Goal: Find specific page/section: Find specific page/section

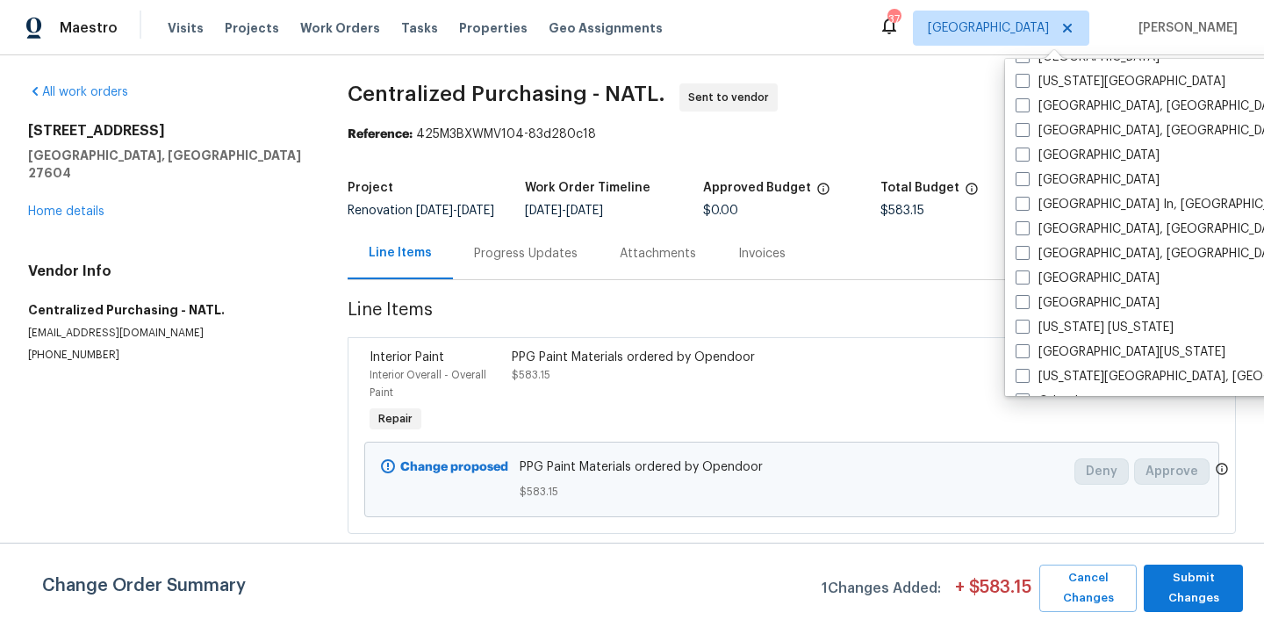
scroll to position [683, 0]
click at [1038, 85] on label "[US_STATE][GEOGRAPHIC_DATA]" at bounding box center [1120, 84] width 210 height 18
click at [1027, 85] on input "[US_STATE][GEOGRAPHIC_DATA]" at bounding box center [1020, 80] width 11 height 11
checkbox input "true"
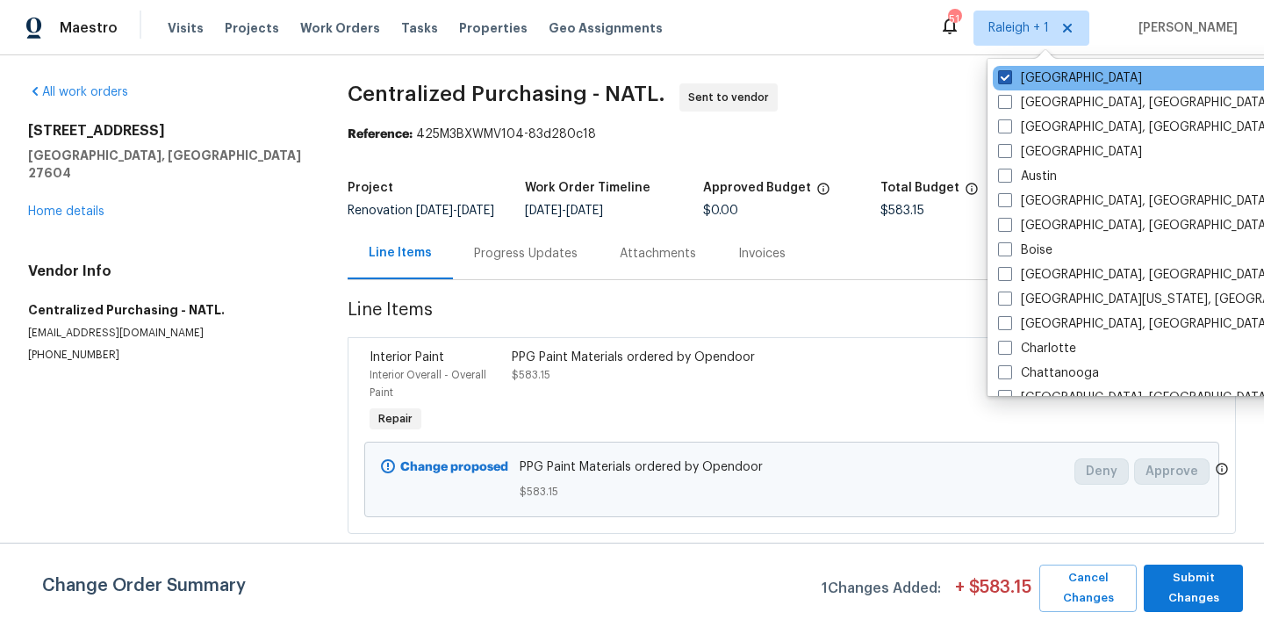
click at [1024, 72] on label "[GEOGRAPHIC_DATA]" at bounding box center [1070, 78] width 144 height 18
click at [1009, 72] on input "[GEOGRAPHIC_DATA]" at bounding box center [1003, 74] width 11 height 11
checkbox input "false"
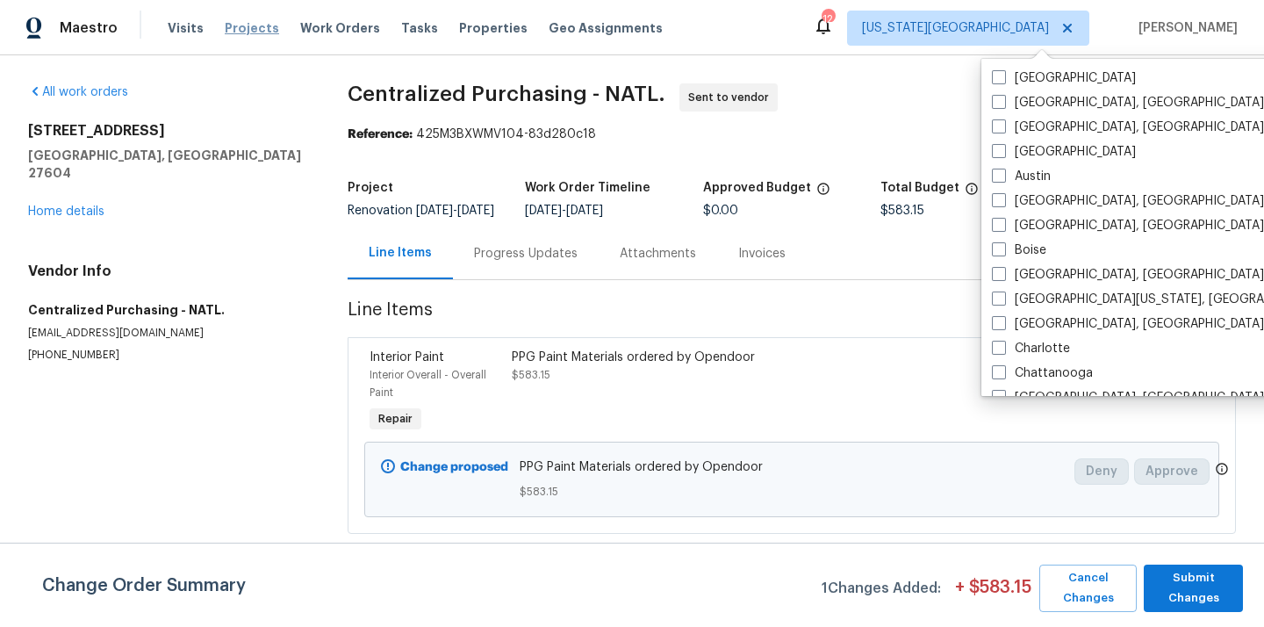
click at [227, 28] on span "Projects" at bounding box center [252, 28] width 54 height 18
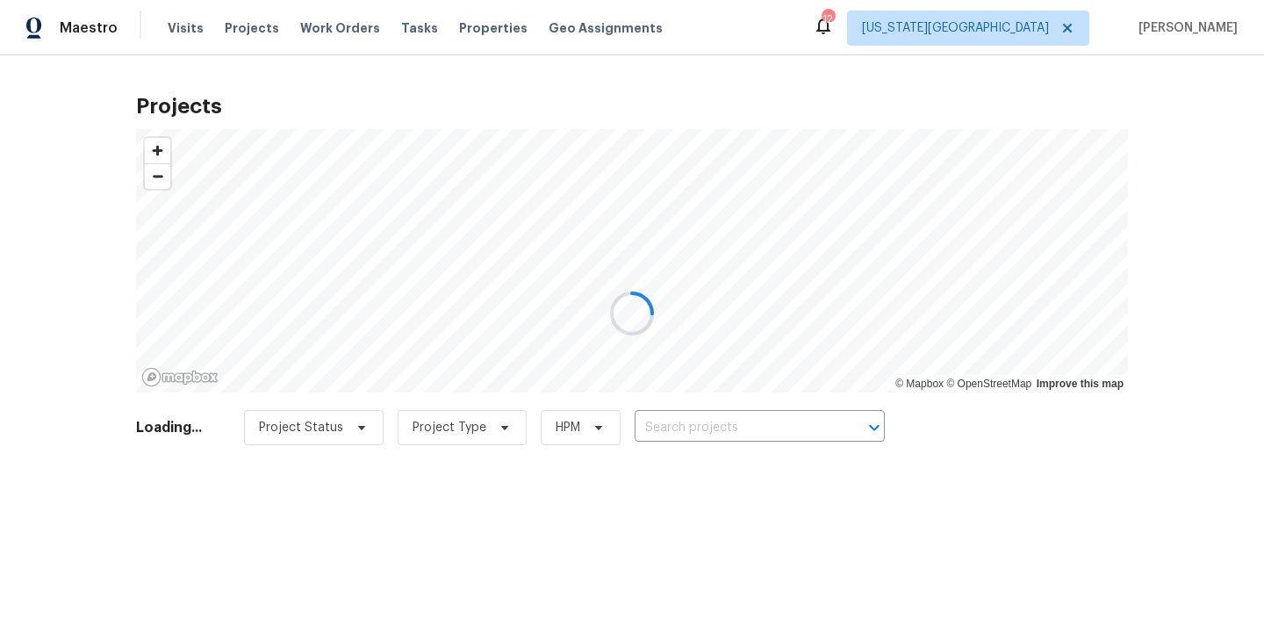
click at [706, 419] on div at bounding box center [632, 313] width 1264 height 627
click at [708, 427] on div at bounding box center [632, 313] width 1264 height 627
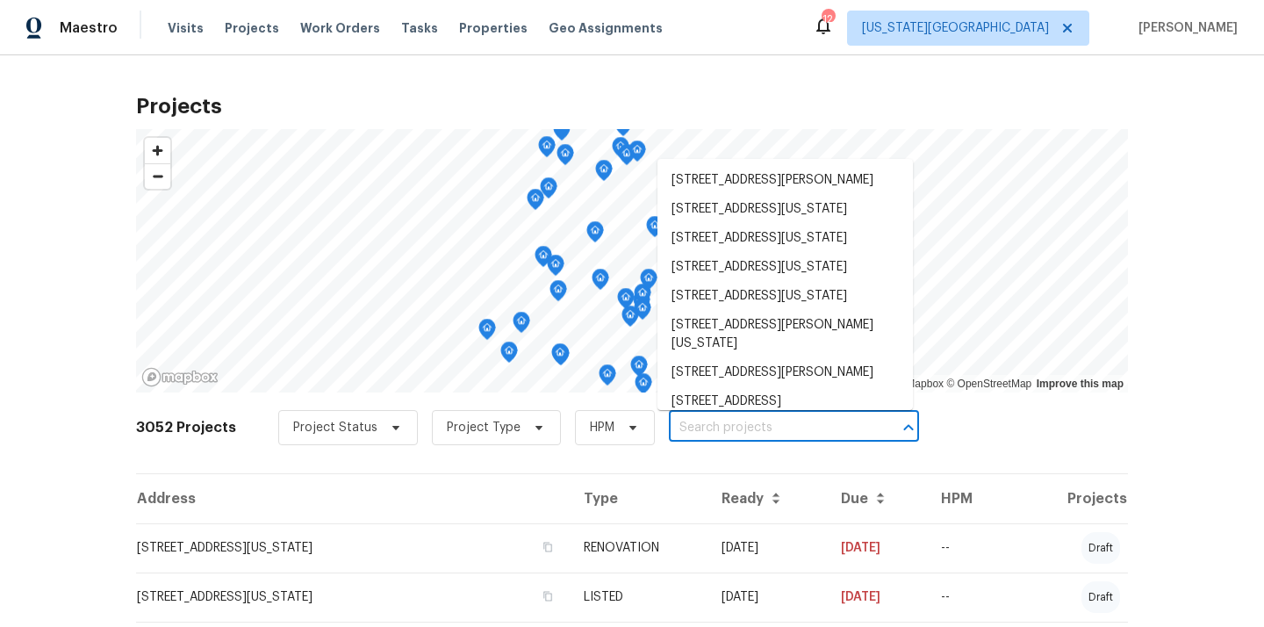
click at [708, 427] on input "text" at bounding box center [769, 427] width 201 height 27
paste input "[STREET_ADDRESS]"
type input "[STREET_ADDRESS]"
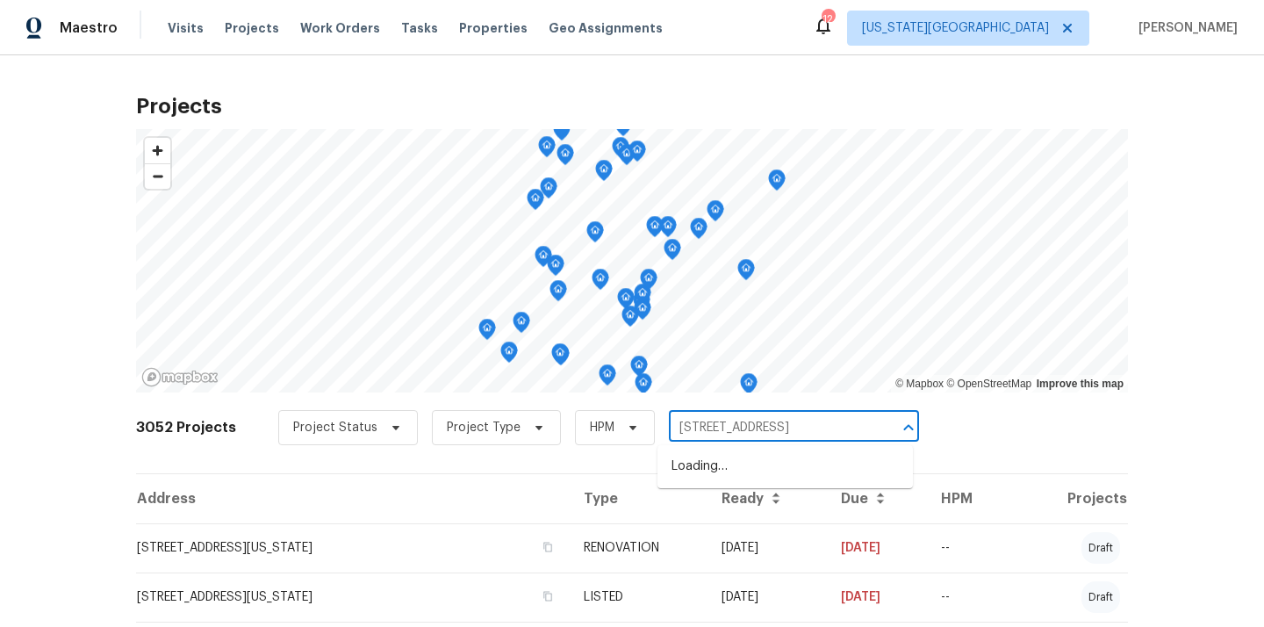
scroll to position [0, 54]
click at [719, 464] on li "[STREET_ADDRESS]" at bounding box center [784, 466] width 255 height 29
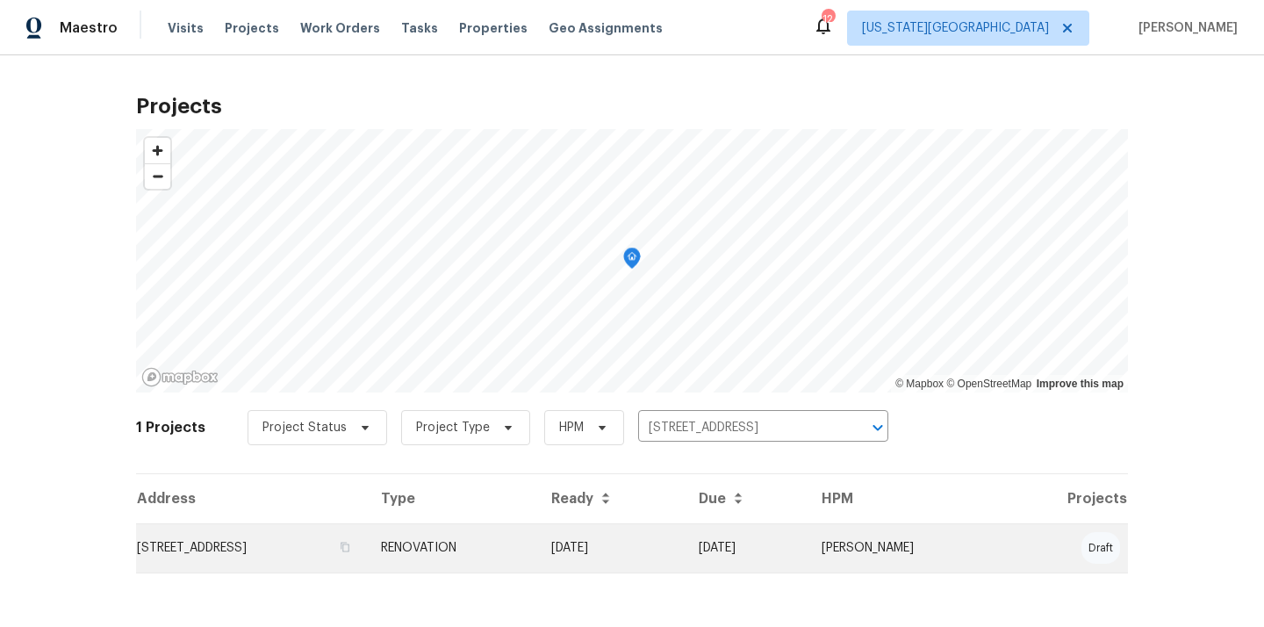
click at [343, 534] on td "[STREET_ADDRESS]" at bounding box center [251, 547] width 231 height 49
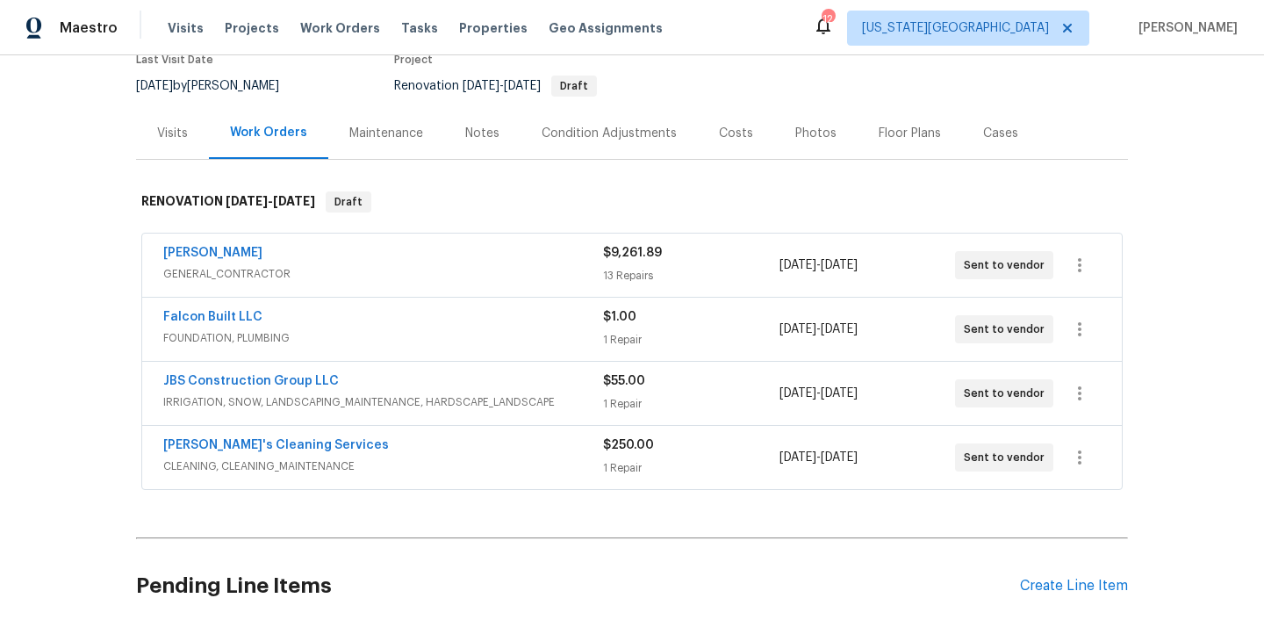
scroll to position [166, 0]
